Goal: Transaction & Acquisition: Purchase product/service

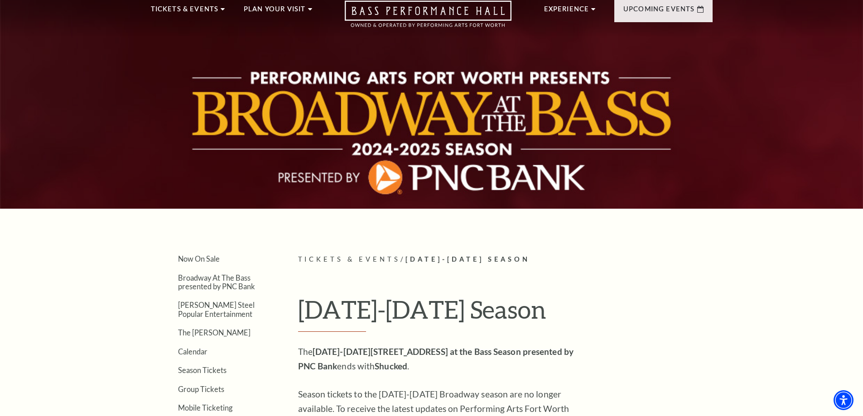
scroll to position [136, 0]
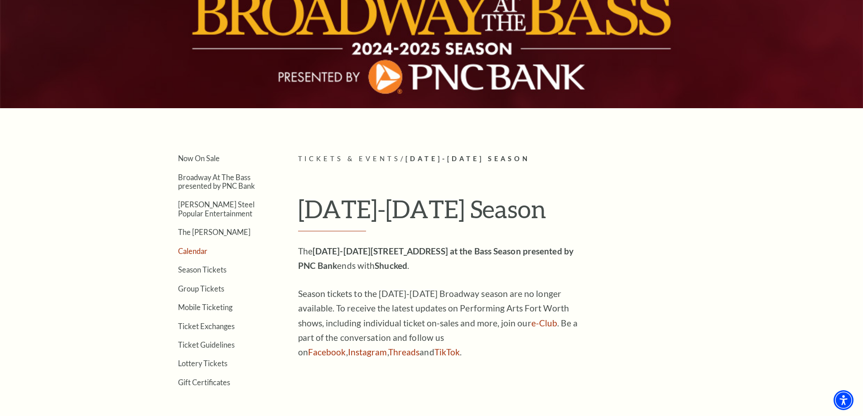
click at [188, 251] on link "Calendar" at bounding box center [192, 251] width 29 height 9
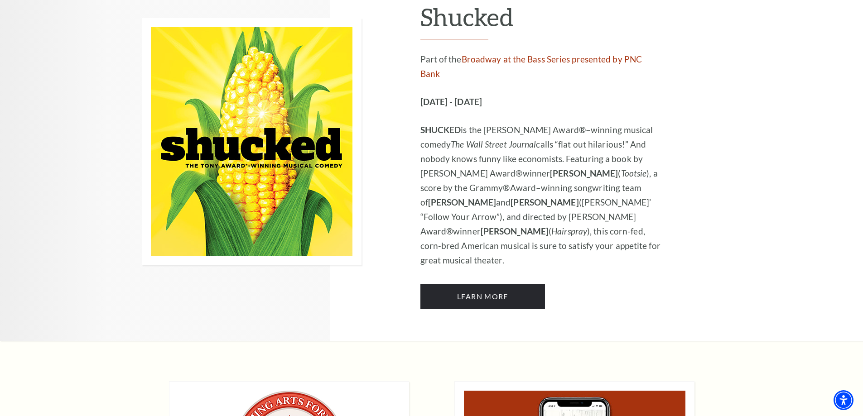
scroll to position [634, 0]
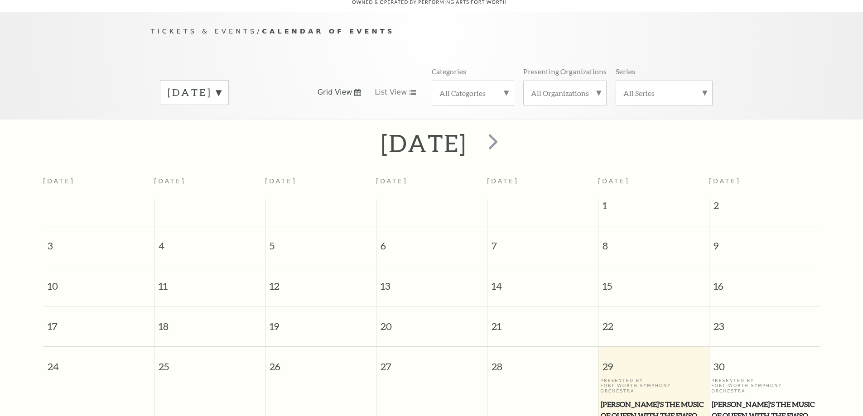
scroll to position [80, 0]
click at [506, 128] on span "next" at bounding box center [493, 141] width 26 height 26
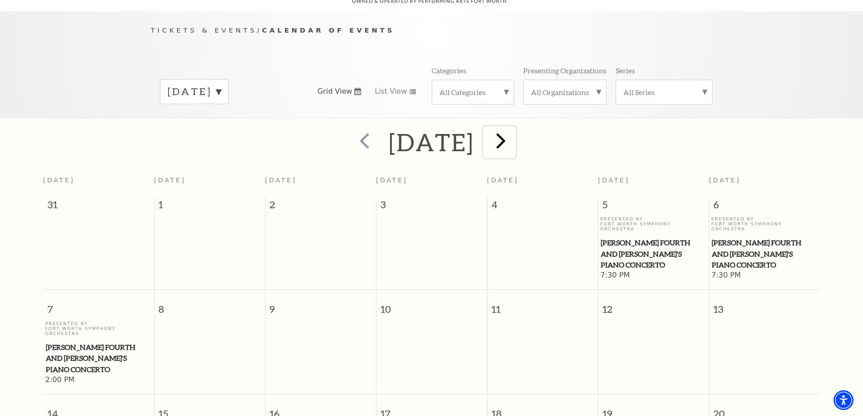
click at [514, 128] on span "next" at bounding box center [501, 141] width 26 height 26
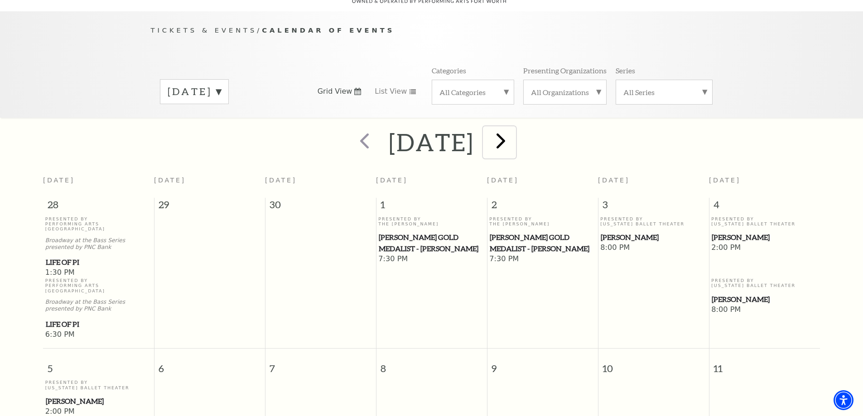
click at [514, 130] on span "next" at bounding box center [501, 141] width 26 height 26
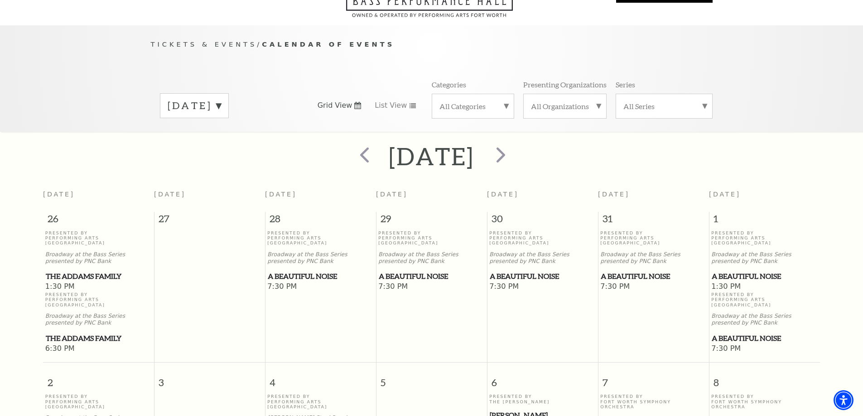
scroll to position [0, 0]
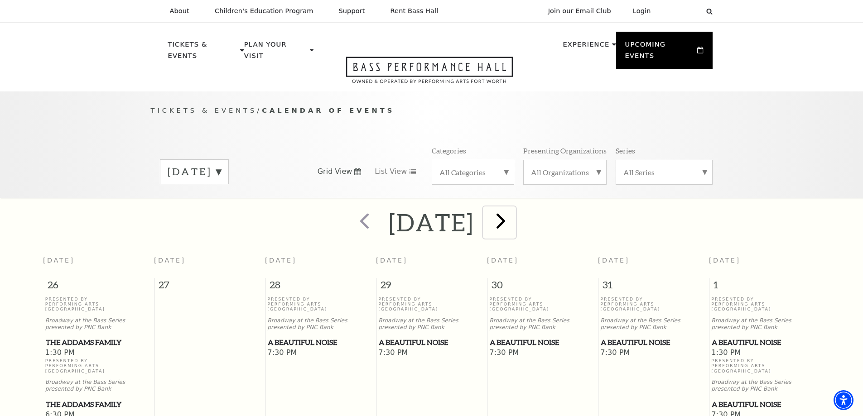
click at [514, 212] on span "next" at bounding box center [501, 221] width 26 height 26
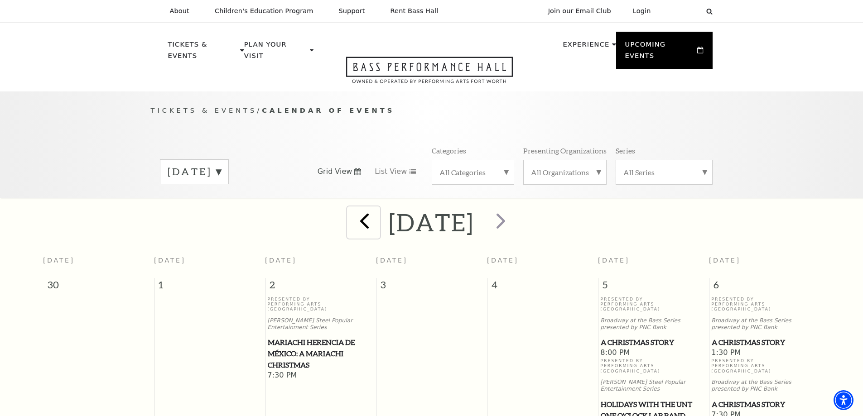
click at [352, 209] on span "prev" at bounding box center [365, 221] width 26 height 26
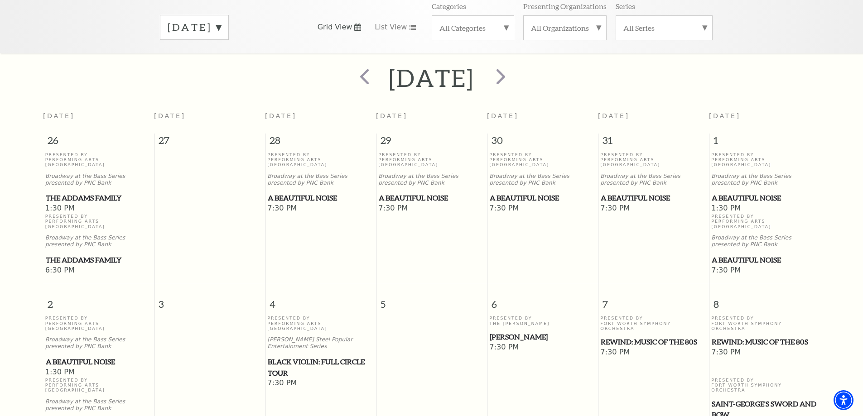
scroll to position [35, 0]
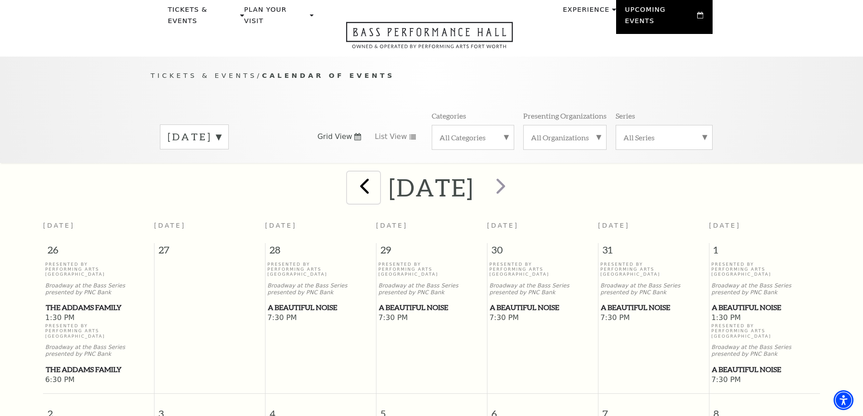
click at [352, 182] on span "prev" at bounding box center [365, 186] width 26 height 26
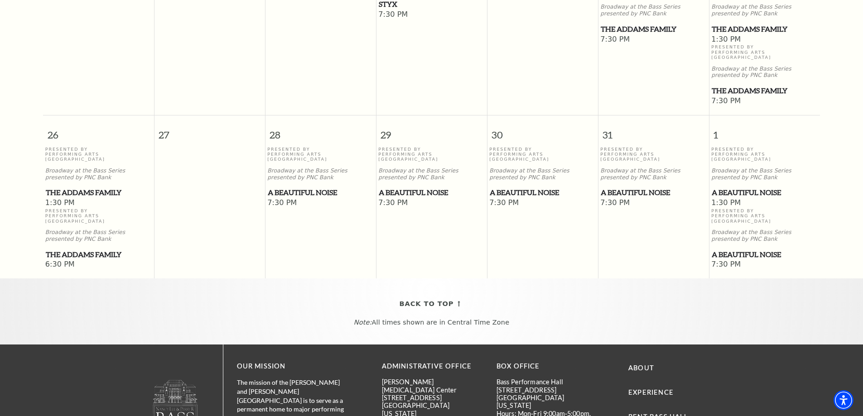
scroll to position [669, 0]
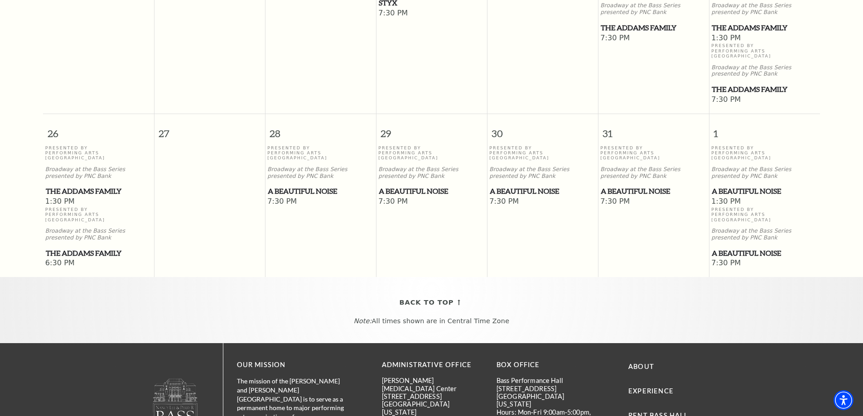
click at [71, 186] on span "The Addams Family" at bounding box center [99, 191] width 106 height 11
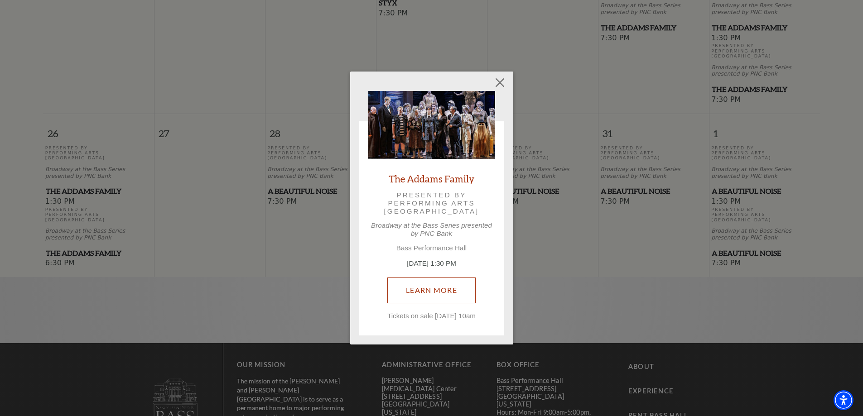
click at [423, 286] on link "Learn More" at bounding box center [431, 290] width 88 height 25
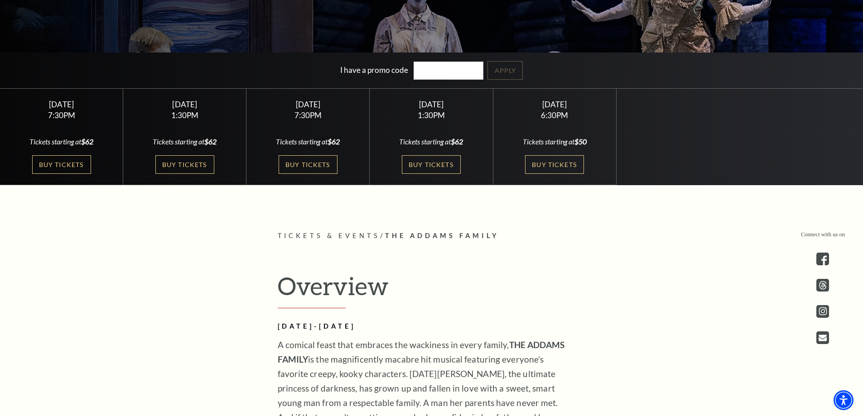
scroll to position [272, 0]
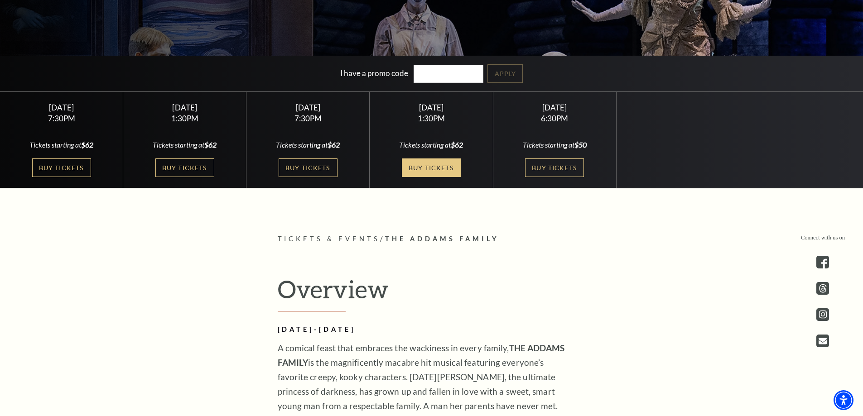
click at [426, 172] on link "Buy Tickets" at bounding box center [431, 168] width 59 height 19
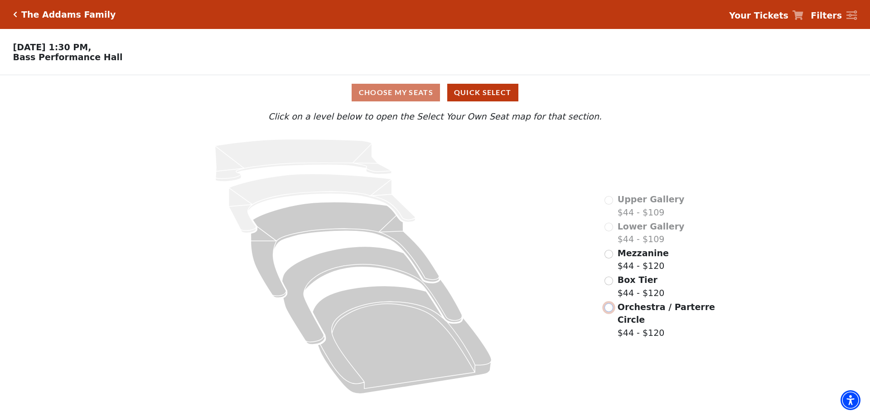
click at [607, 304] on input "Orchestra / Parterre Circle$44 - $120\a" at bounding box center [608, 308] width 9 height 9
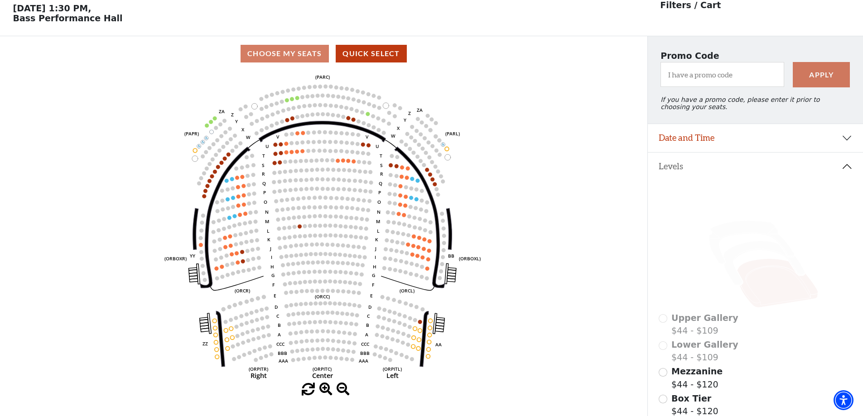
scroll to position [39, 0]
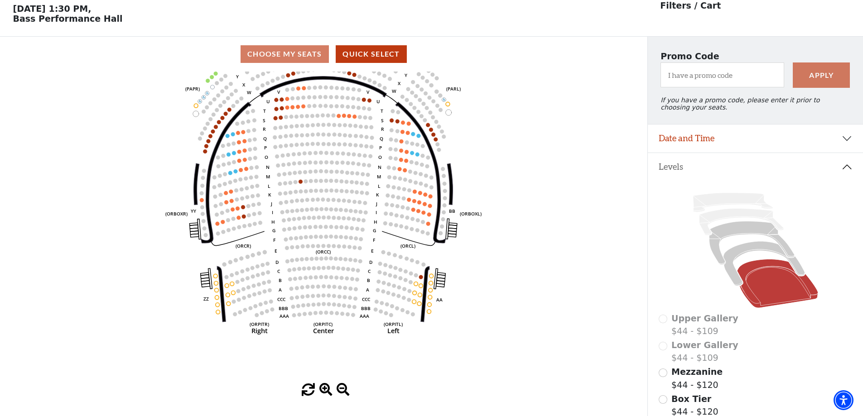
drag, startPoint x: 349, startPoint y: 233, endPoint x: 348, endPoint y: 221, distance: 12.3
click at [348, 221] on icon "Left (ORPITL) Right (ORPITR) Center (ORPITC) ZZ AA YY BB ZA ZA (ORCL) (ORCR) (O…" at bounding box center [323, 228] width 583 height 312
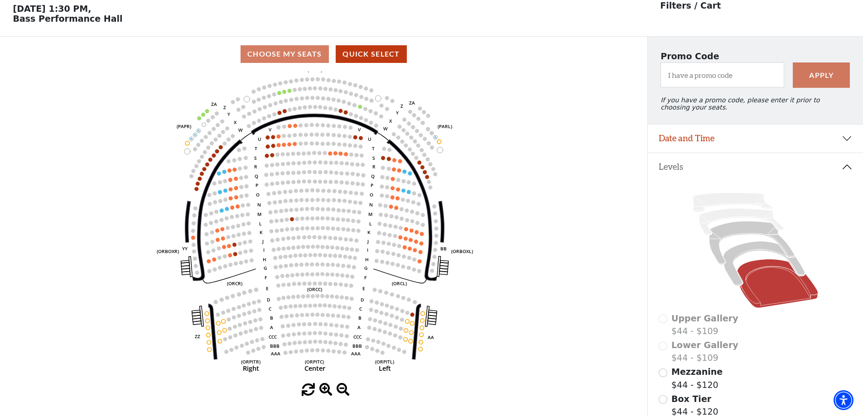
drag, startPoint x: 292, startPoint y: 154, endPoint x: 278, endPoint y: 210, distance: 58.3
click at [283, 194] on circle at bounding box center [285, 192] width 4 height 4
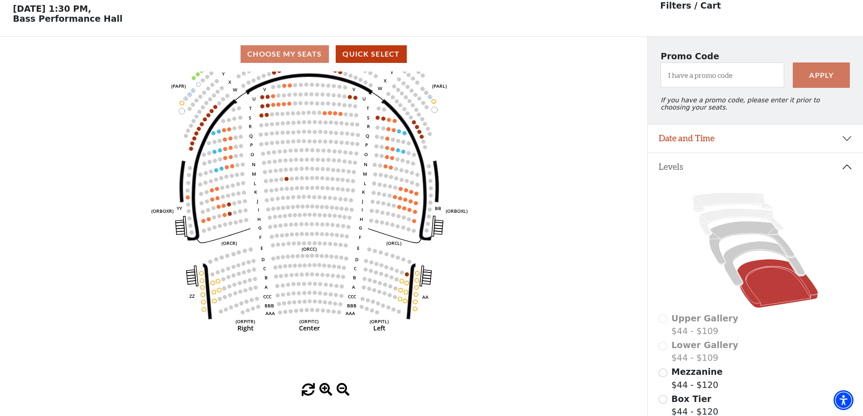
drag, startPoint x: 314, startPoint y: 265, endPoint x: 313, endPoint y: 190, distance: 74.8
click at [315, 204] on use "Seat Selected" at bounding box center [317, 206] width 5 height 5
